Goal: Check status: Check status

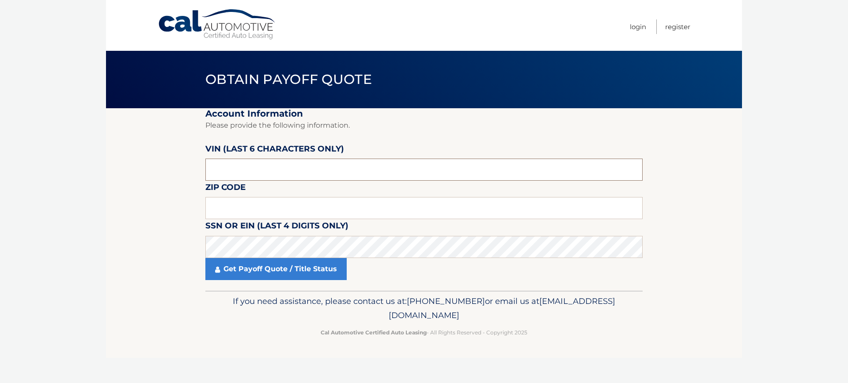
click at [296, 169] on input "text" at bounding box center [423, 169] width 437 height 22
type input "102262"
click at [248, 212] on input "text" at bounding box center [423, 208] width 437 height 22
type input "11379"
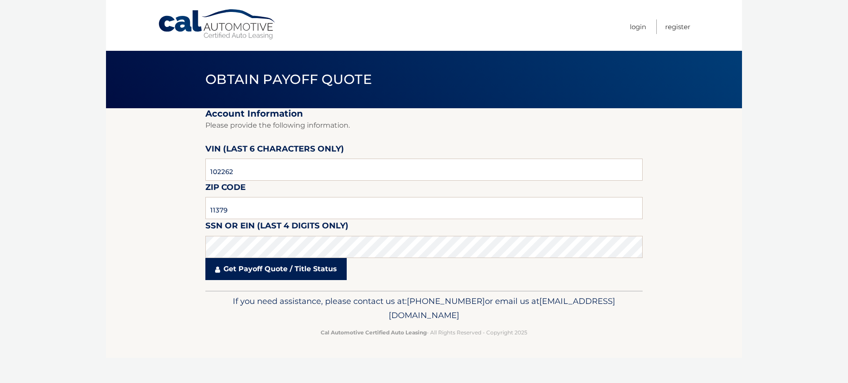
click at [244, 271] on link "Get Payoff Quote / Title Status" at bounding box center [275, 269] width 141 height 22
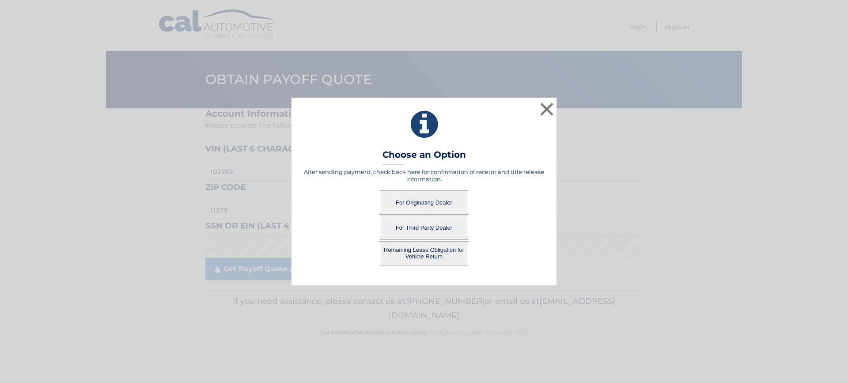
click at [425, 196] on button "For Originating Dealer" at bounding box center [424, 202] width 88 height 24
click at [423, 201] on button "For Originating Dealer" at bounding box center [424, 202] width 88 height 24
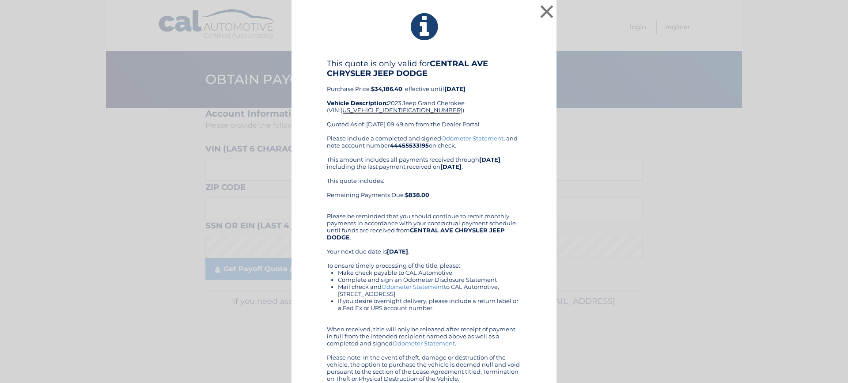
click at [398, 113] on span "1C4RJHAG9P8102262" at bounding box center [401, 109] width 122 height 7
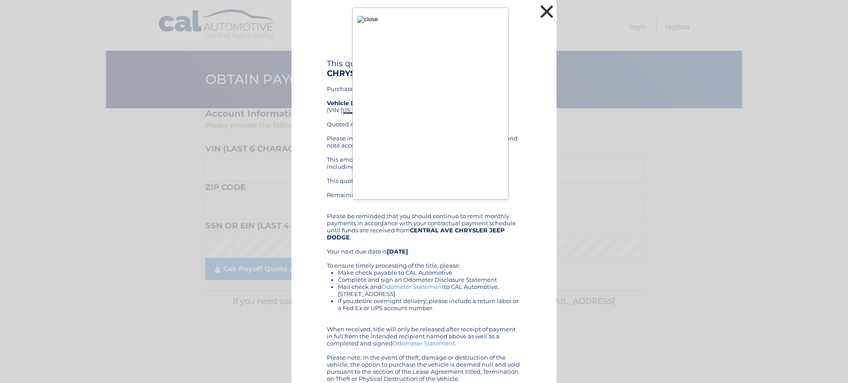
click at [543, 14] on button "×" at bounding box center [547, 12] width 18 height 18
